Goal: Transaction & Acquisition: Book appointment/travel/reservation

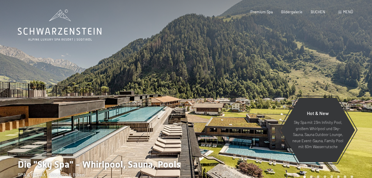
click at [318, 11] on span "BUCHEN" at bounding box center [317, 11] width 14 height 5
drag, startPoint x: 0, startPoint y: 0, endPoint x: 318, endPoint y: 11, distance: 318.3
click at [318, 11] on span "BUCHEN" at bounding box center [317, 11] width 14 height 5
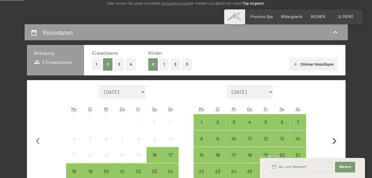
scroll to position [177, 0]
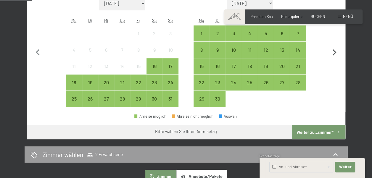
click at [333, 51] on icon "button" at bounding box center [334, 52] width 12 height 12
select select "[DATE]"
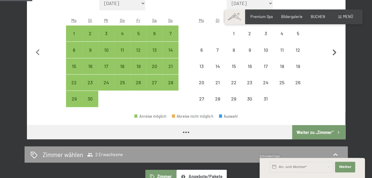
click at [333, 51] on icon "button" at bounding box center [334, 52] width 12 height 12
select select "[DATE]"
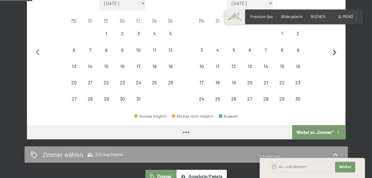
select select "[DATE]"
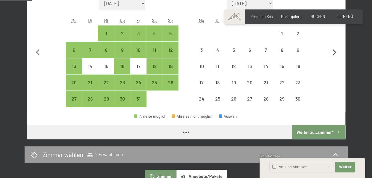
select select "[DATE]"
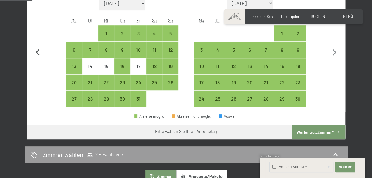
click at [38, 49] on icon "button" at bounding box center [38, 52] width 12 height 12
select select "[DATE]"
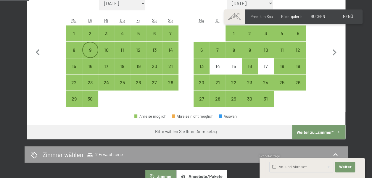
scroll to position [89, 0]
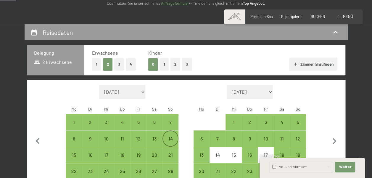
click at [170, 136] on div "14" at bounding box center [170, 143] width 15 height 15
select select "[DATE]"
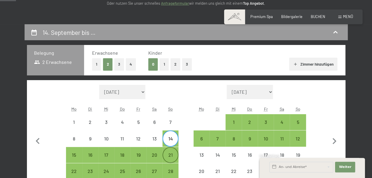
click at [171, 153] on div "21" at bounding box center [170, 160] width 15 height 15
select select "[DATE]"
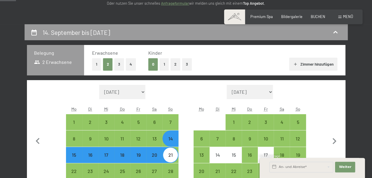
scroll to position [177, 0]
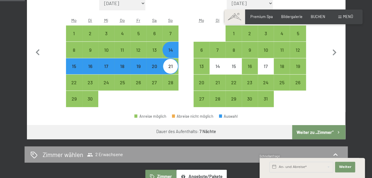
click at [306, 131] on button "Weiter zu „Zimmer“" at bounding box center [318, 132] width 53 height 14
select select "[DATE]"
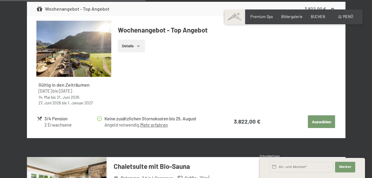
scroll to position [976, 0]
